Goal: Task Accomplishment & Management: Manage account settings

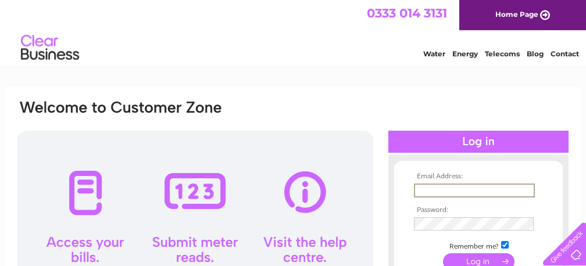
type input "[EMAIL_ADDRESS][DOMAIN_NAME]"
click at [478, 260] on input "submit" at bounding box center [479, 261] width 72 height 16
click at [471, 252] on input "submit" at bounding box center [479, 260] width 72 height 16
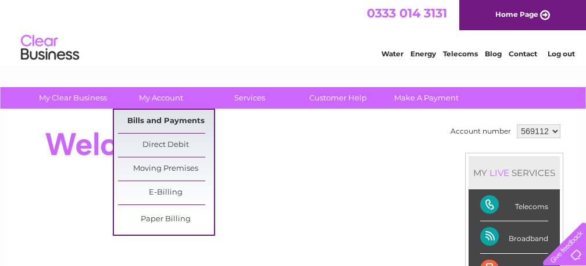
click at [165, 118] on link "Bills and Payments" at bounding box center [166, 121] width 96 height 23
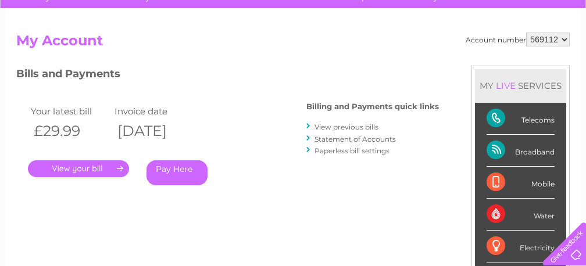
scroll to position [184, 0]
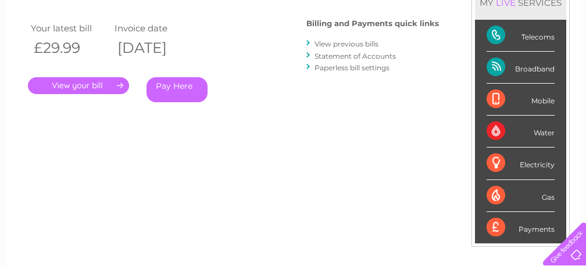
click at [105, 84] on link "." at bounding box center [78, 85] width 101 height 17
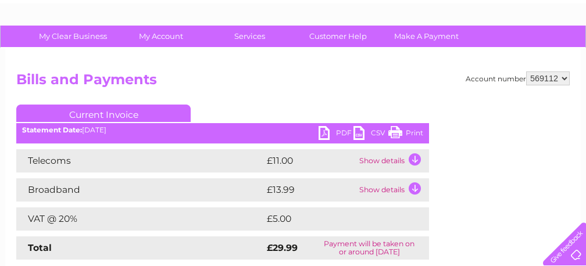
scroll to position [122, 0]
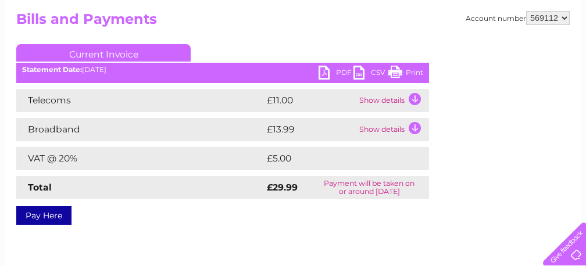
click at [337, 74] on link "PDF" at bounding box center [336, 74] width 35 height 17
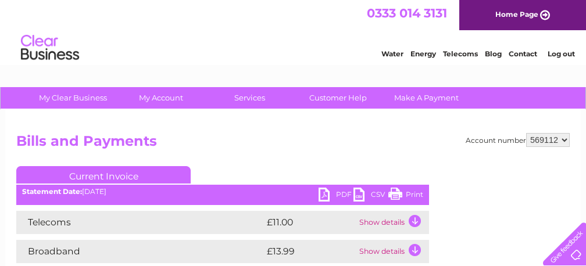
scroll to position [0, 0]
click at [561, 53] on link "Log out" at bounding box center [561, 53] width 27 height 9
